Goal: Navigation & Orientation: Find specific page/section

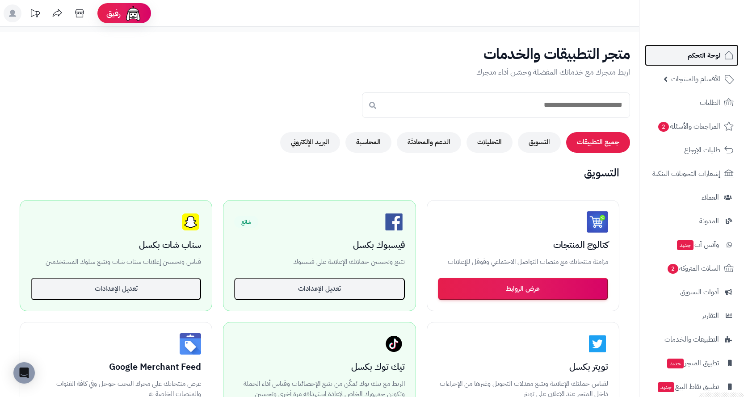
click at [695, 54] on span "لوحة التحكم" at bounding box center [704, 55] width 33 height 13
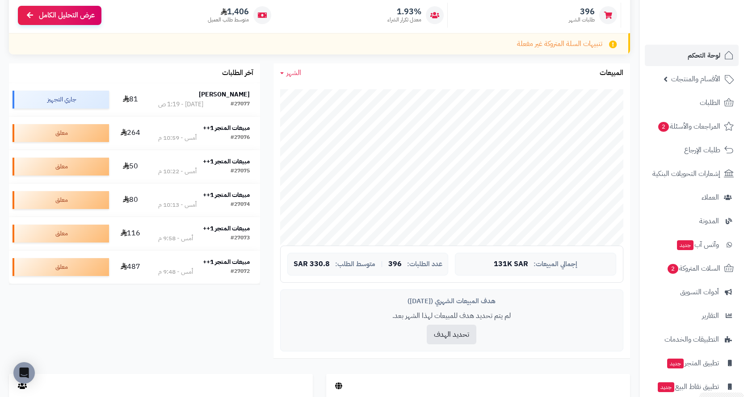
scroll to position [134, 0]
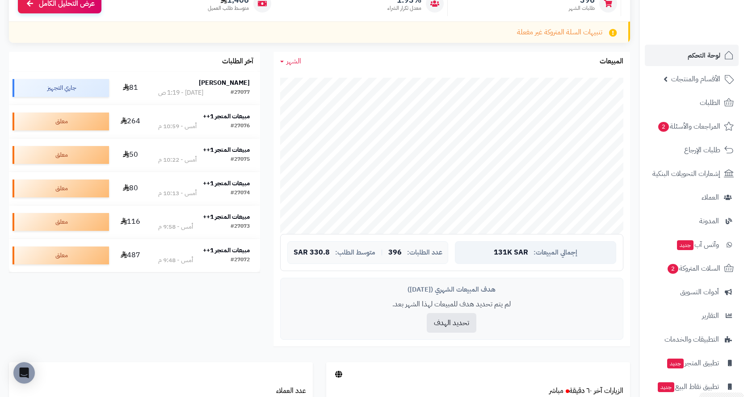
click at [507, 250] on span "131K SAR" at bounding box center [511, 253] width 34 height 8
click at [490, 248] on div "إجمالي المبيعات: 131K SAR" at bounding box center [535, 252] width 161 height 23
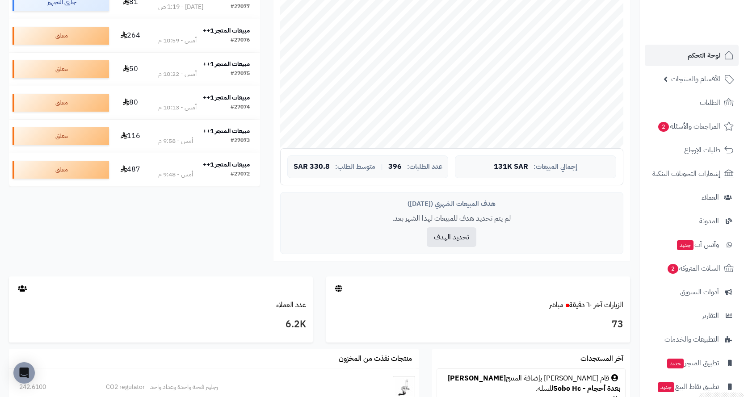
scroll to position [0, 0]
